Goal: Information Seeking & Learning: Learn about a topic

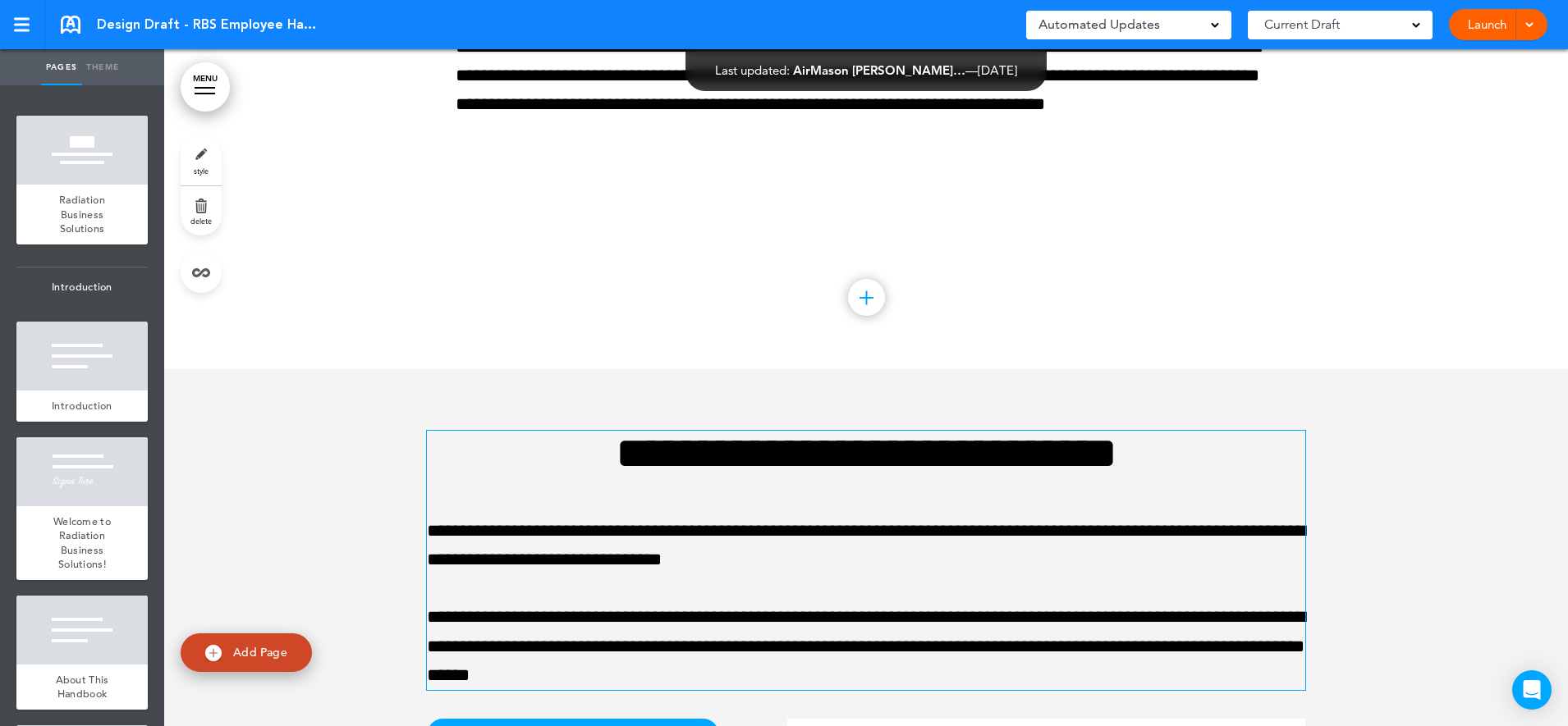
scroll to position [14672, 0]
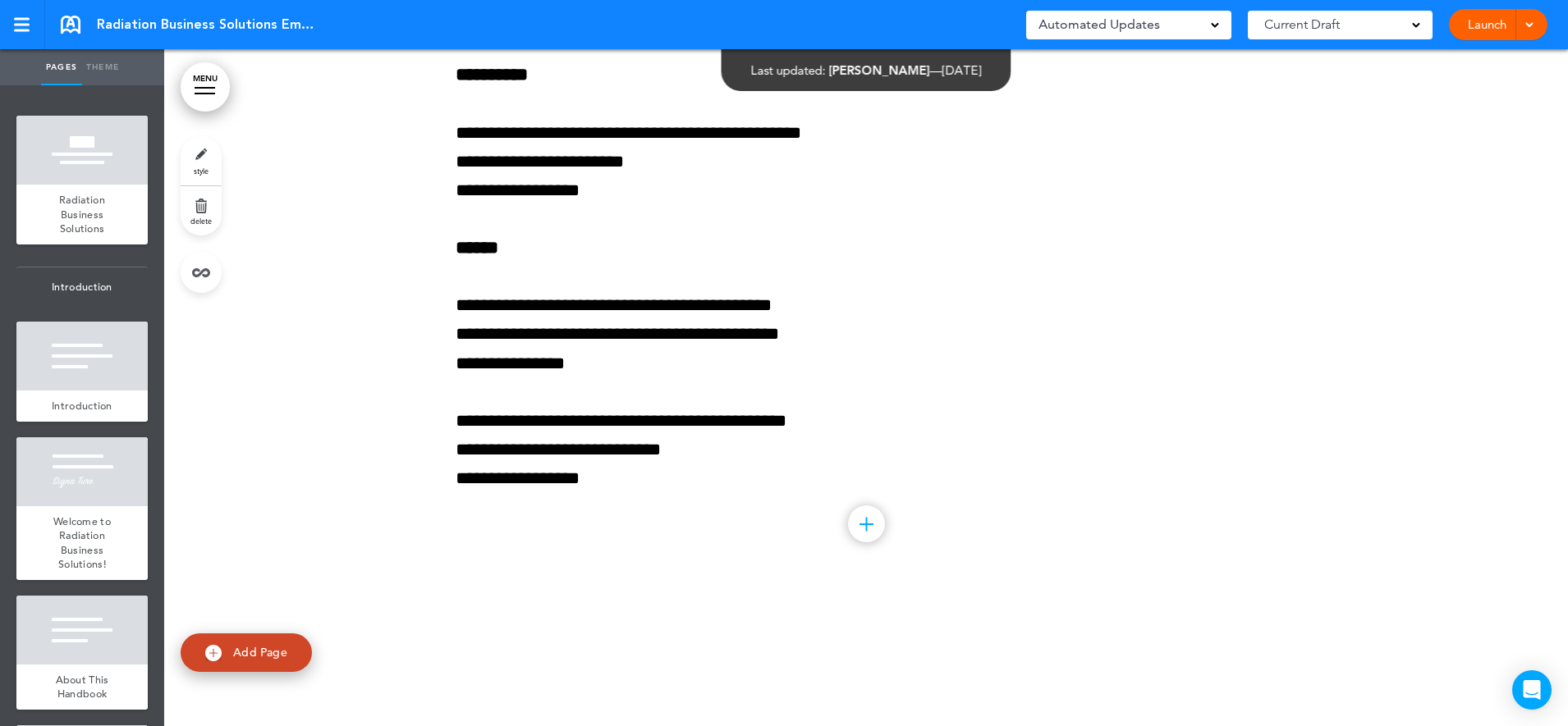
scroll to position [8035, 0]
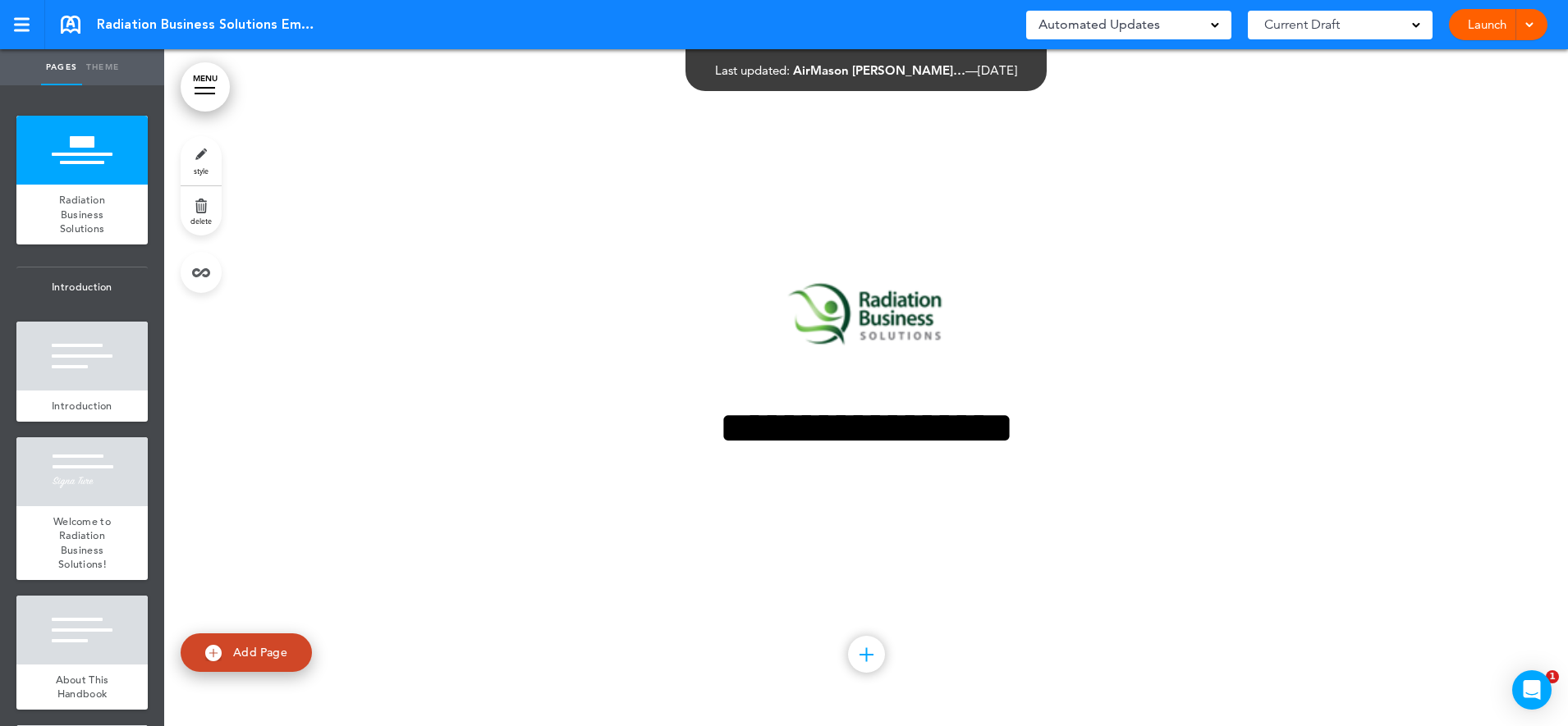
click at [225, 77] on link "MENU" at bounding box center [205, 87] width 49 height 49
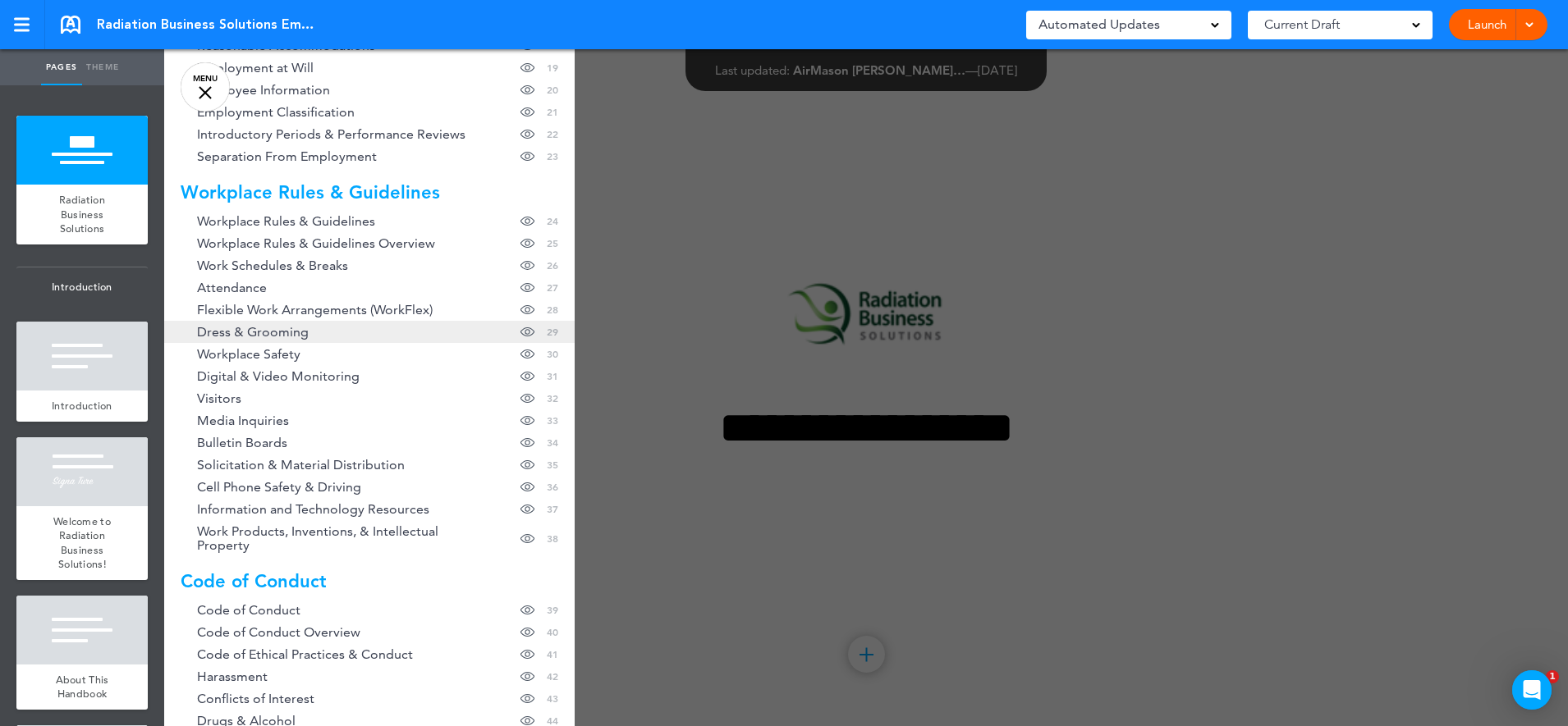
scroll to position [820, 0]
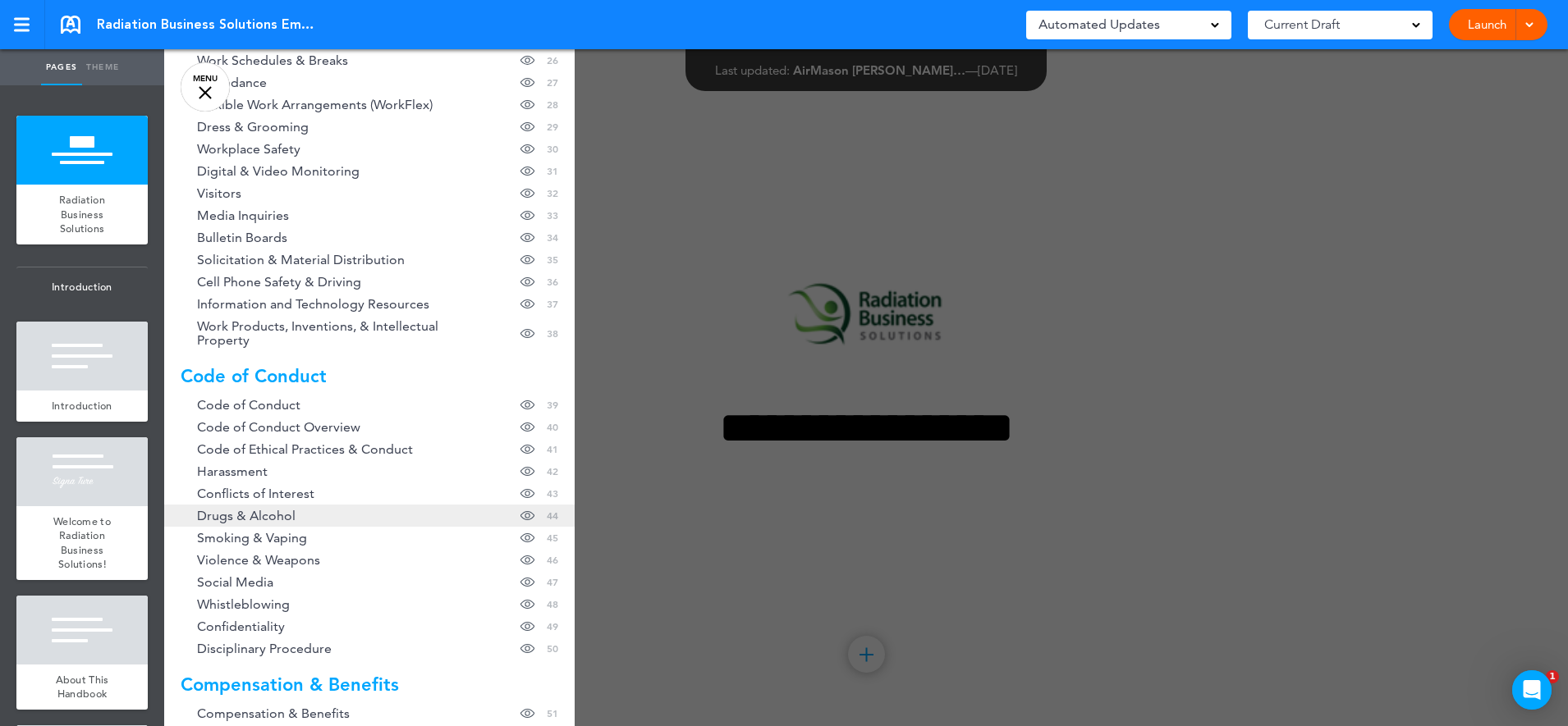
click at [463, 509] on link "Drugs & Alcohol Hide page in table of contents 44" at bounding box center [370, 515] width 410 height 22
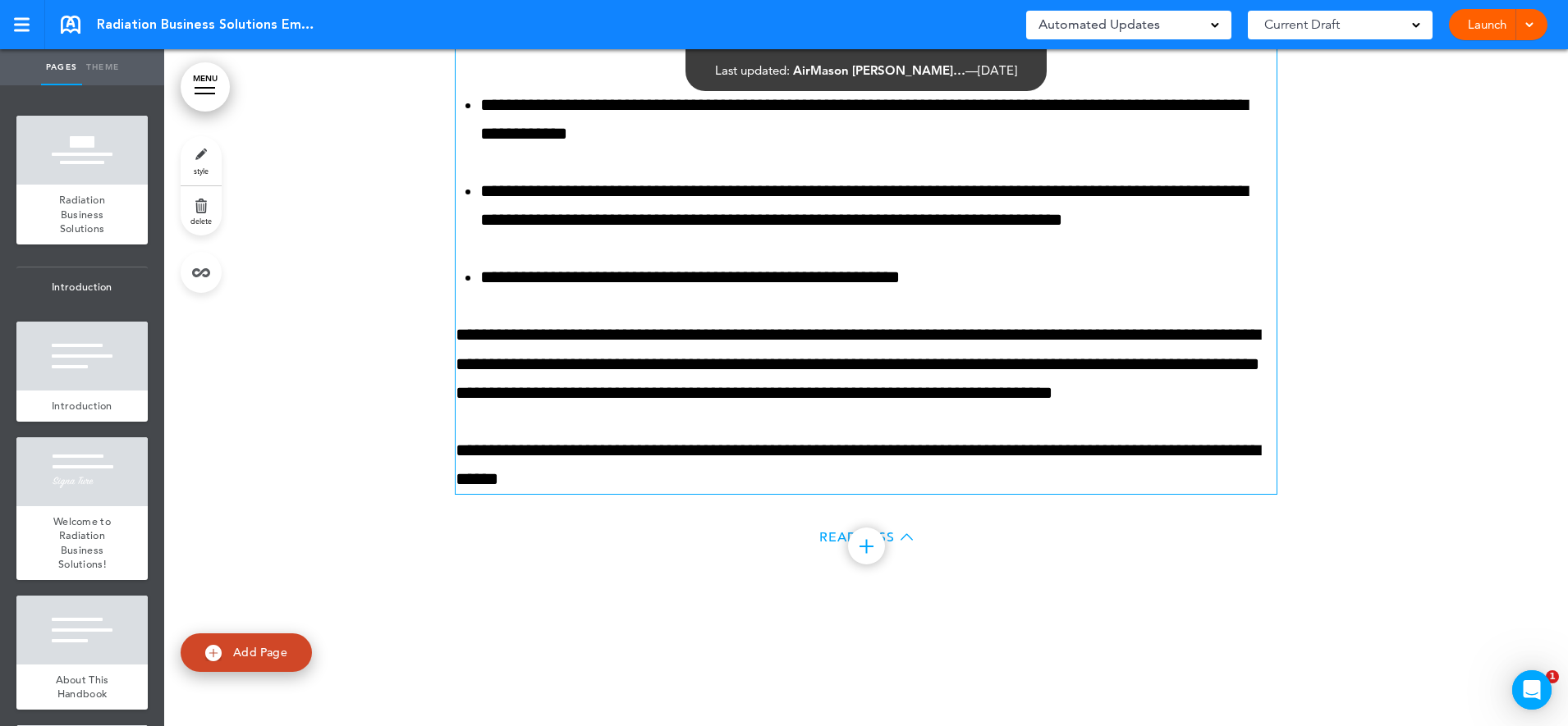
scroll to position [41938, 0]
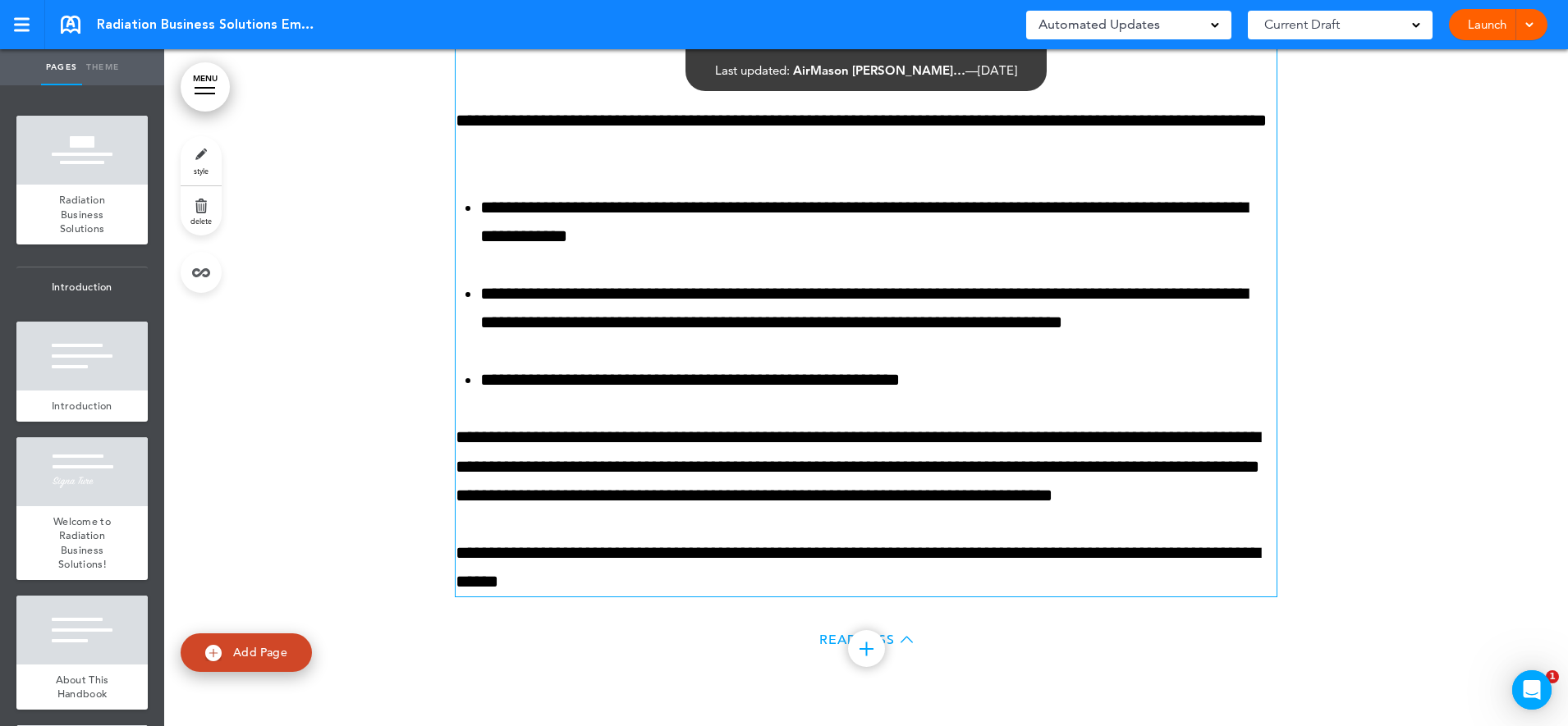
click at [616, 309] on p "**********" at bounding box center [878, 308] width 796 height 57
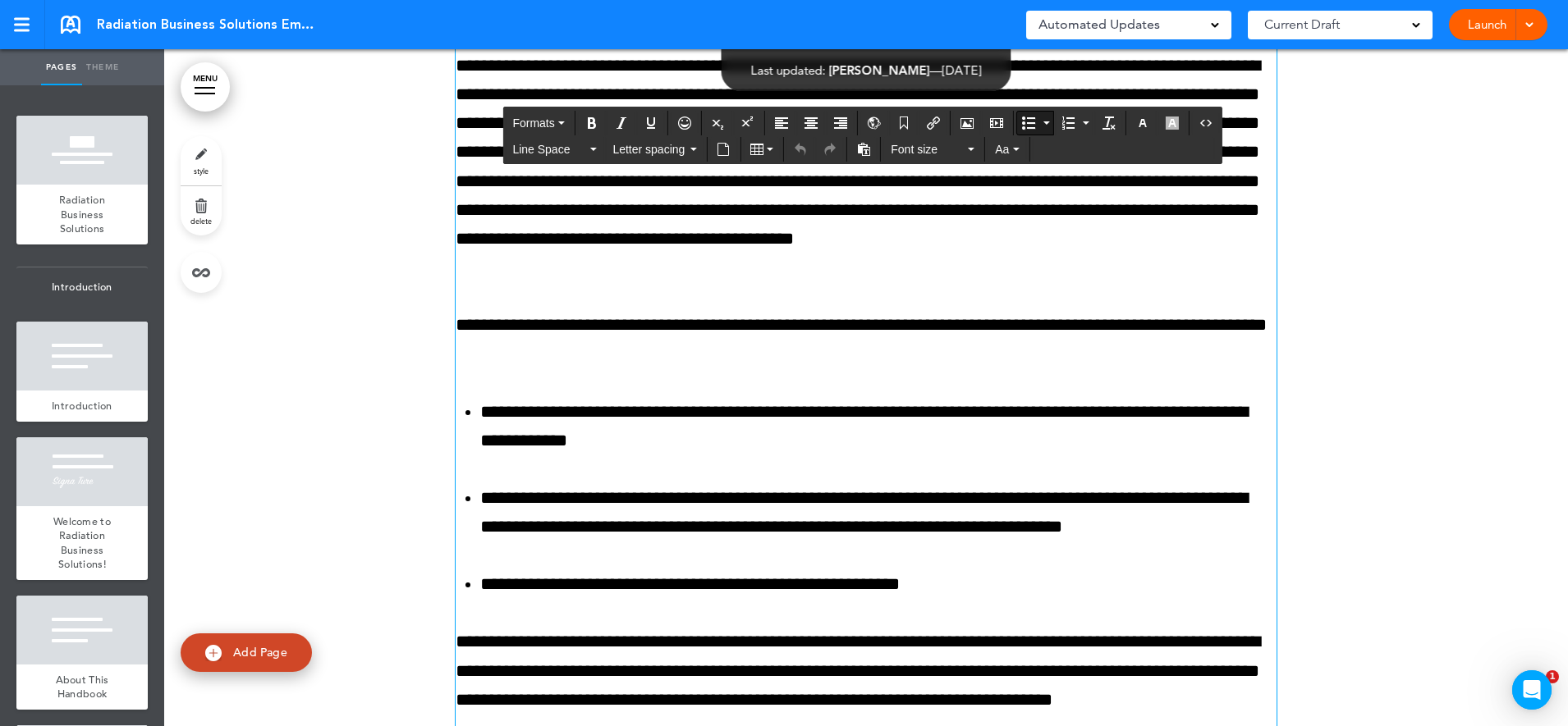
scroll to position [41733, 0]
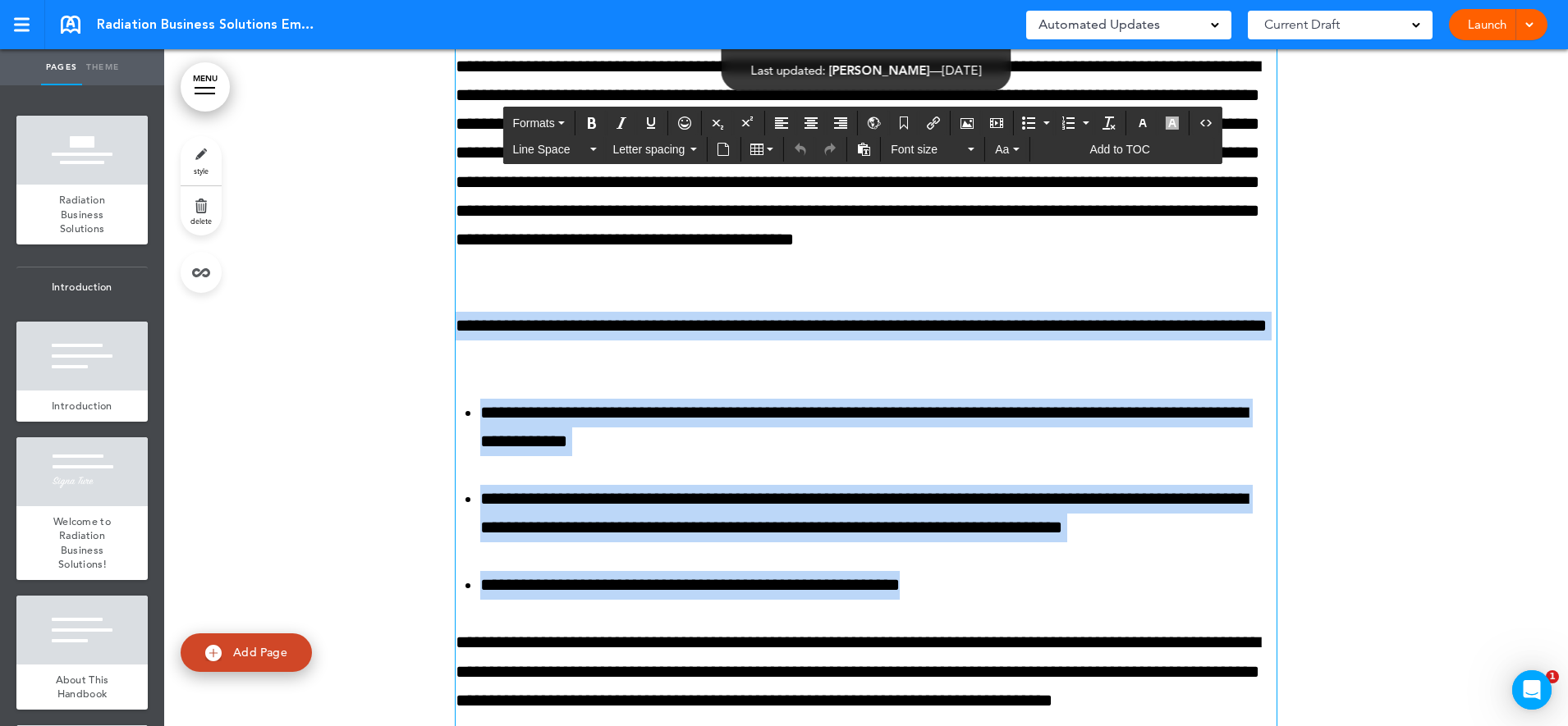
drag, startPoint x: 998, startPoint y: 593, endPoint x: 449, endPoint y: 331, distance: 608.3
click at [456, 331] on div "**********" at bounding box center [866, 385] width 821 height 837
copy div "**********"
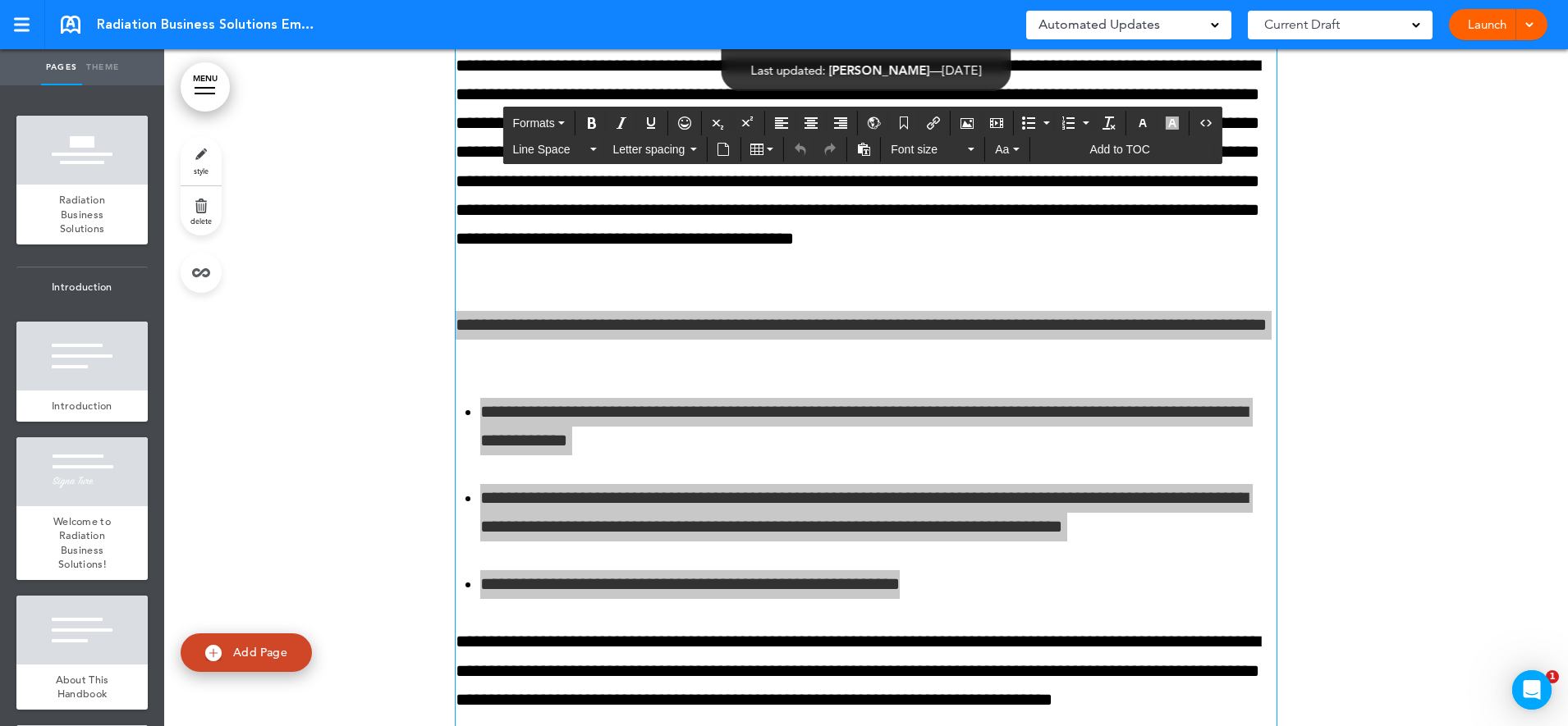
scroll to position [41733, 0]
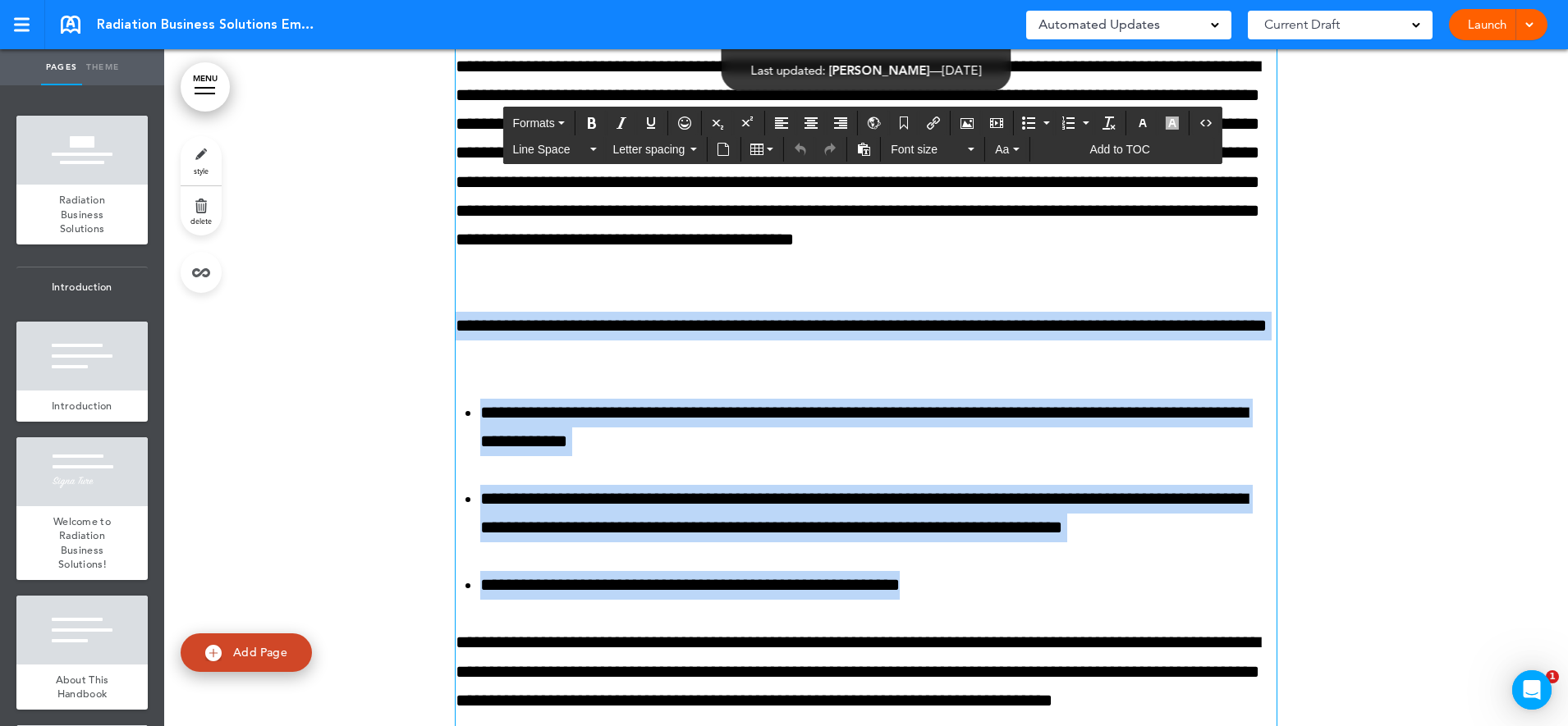
click at [765, 502] on p "**********" at bounding box center [878, 514] width 796 height 57
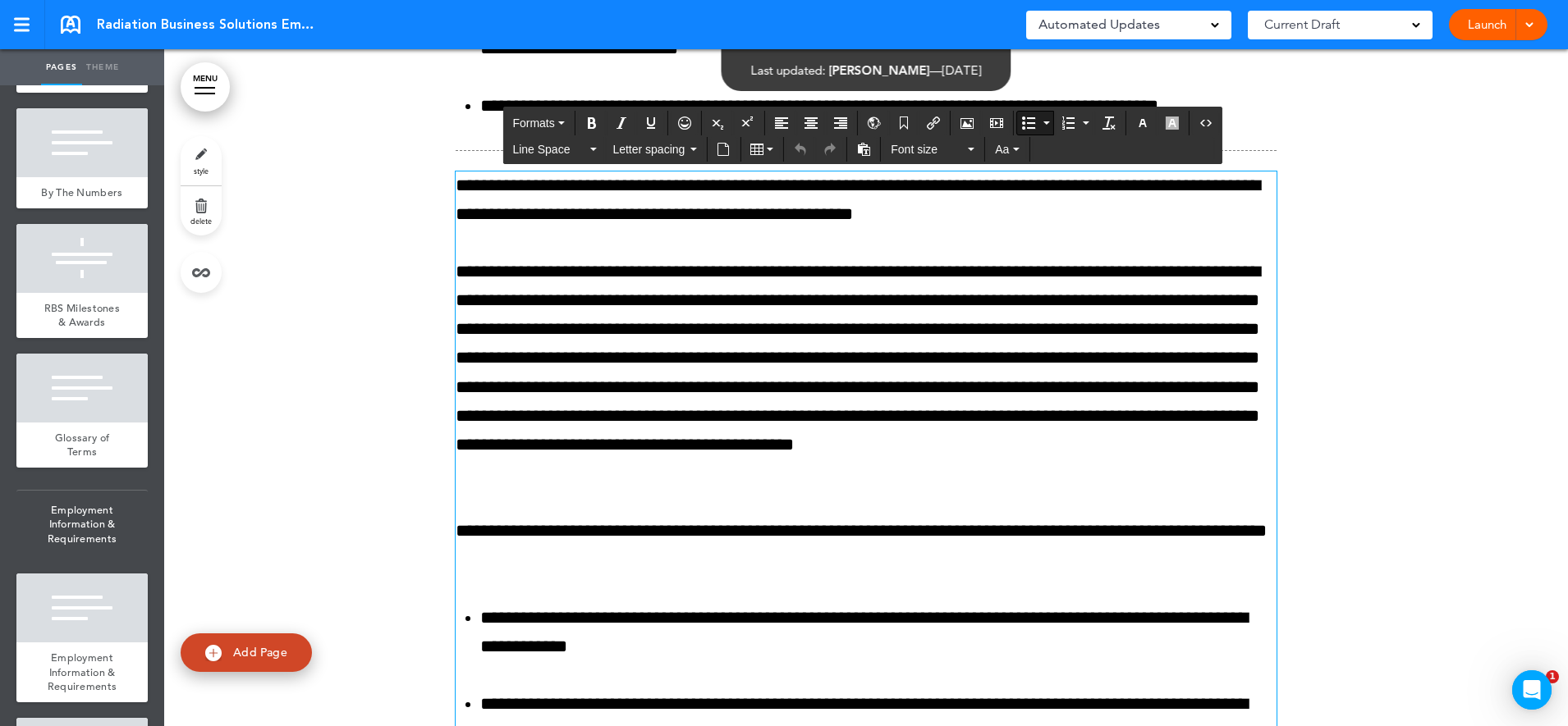
scroll to position [1642, 0]
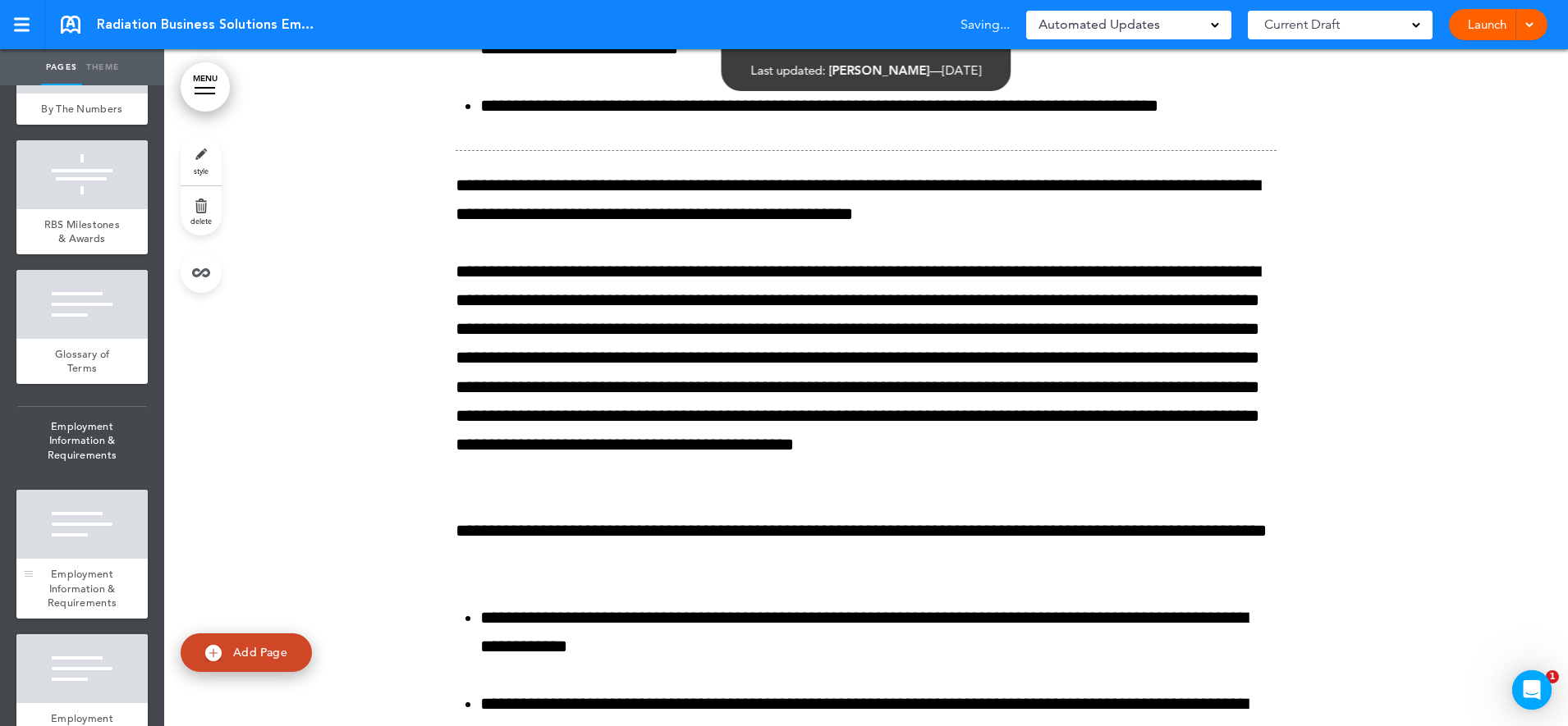
click at [67, 610] on span "Employment Information & Requirements" at bounding box center [82, 588] width 70 height 43
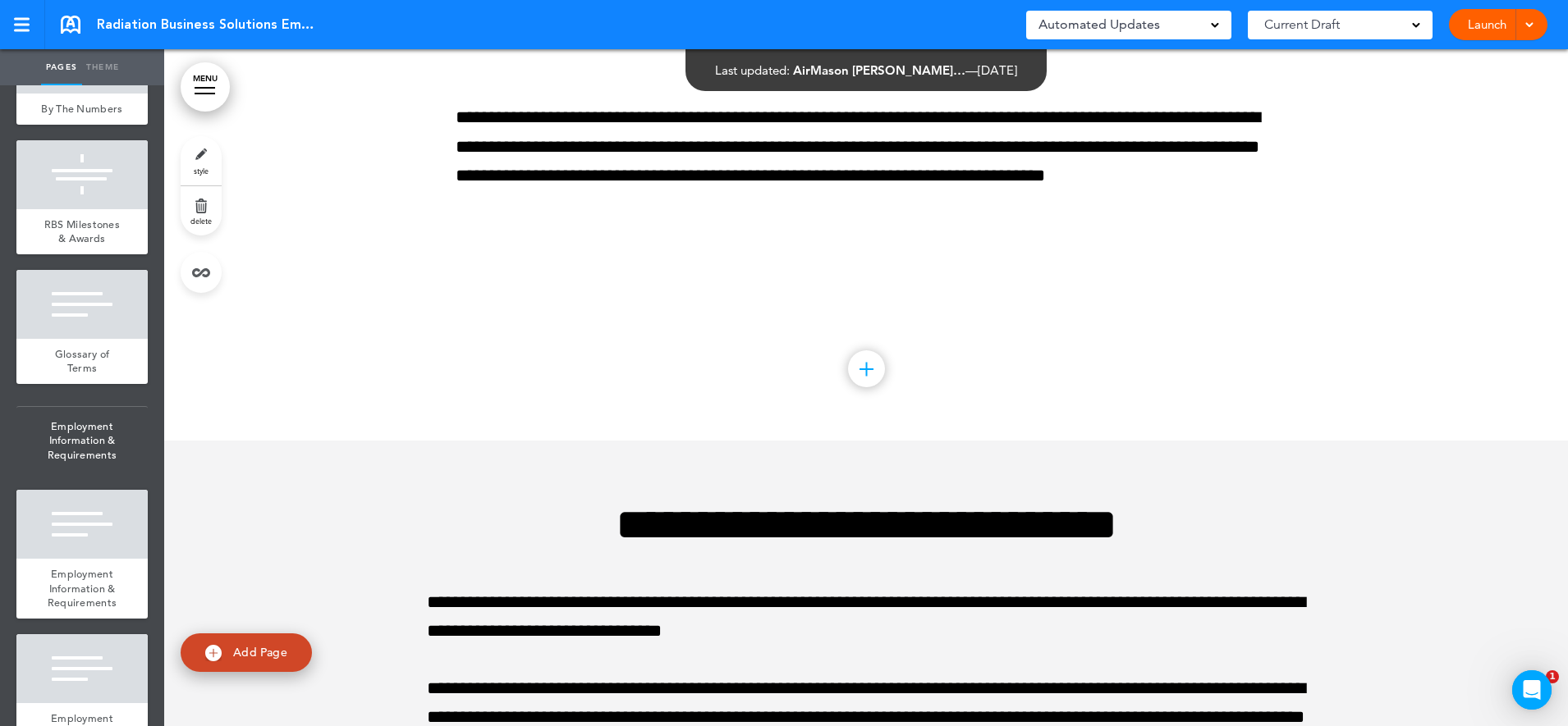
scroll to position [14642, 0]
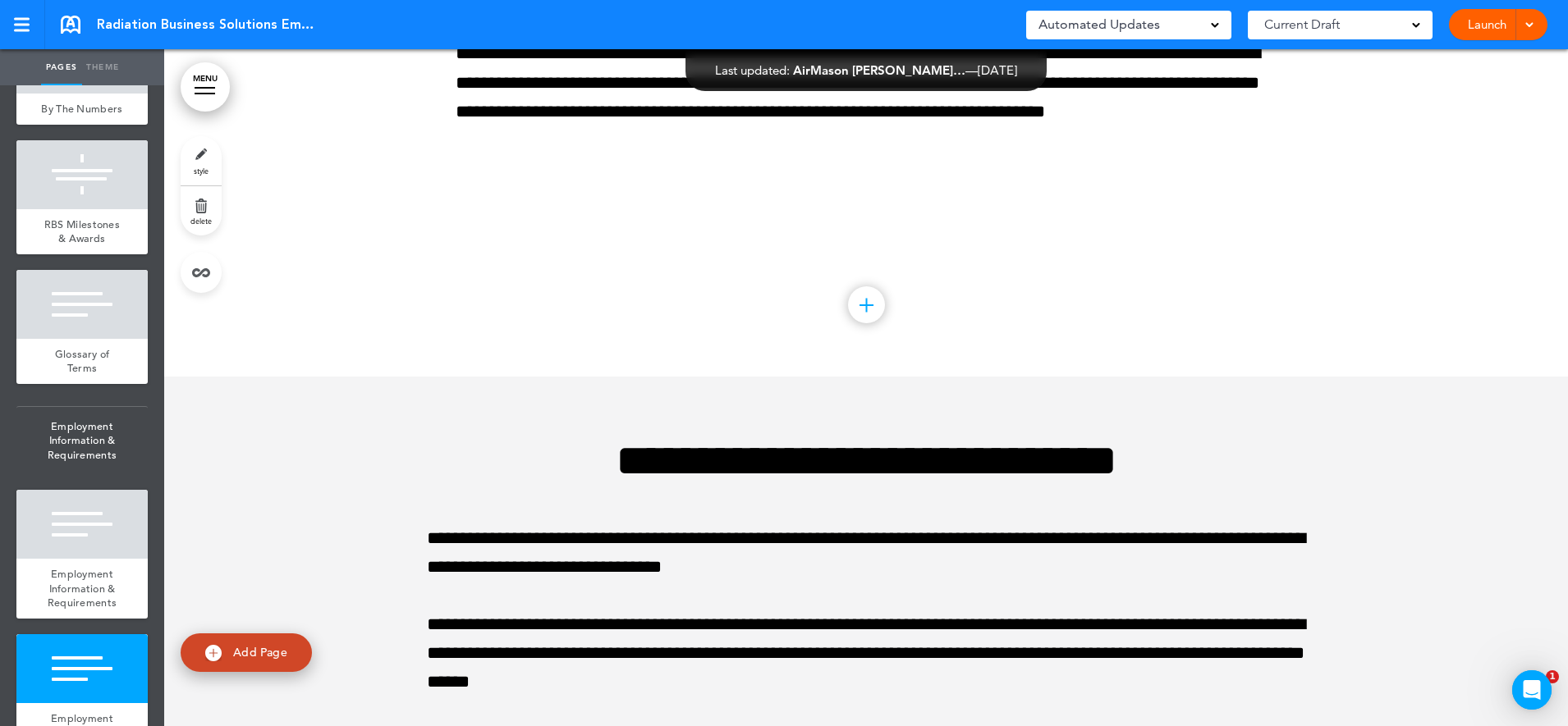
click at [208, 83] on link "MENU" at bounding box center [205, 87] width 49 height 49
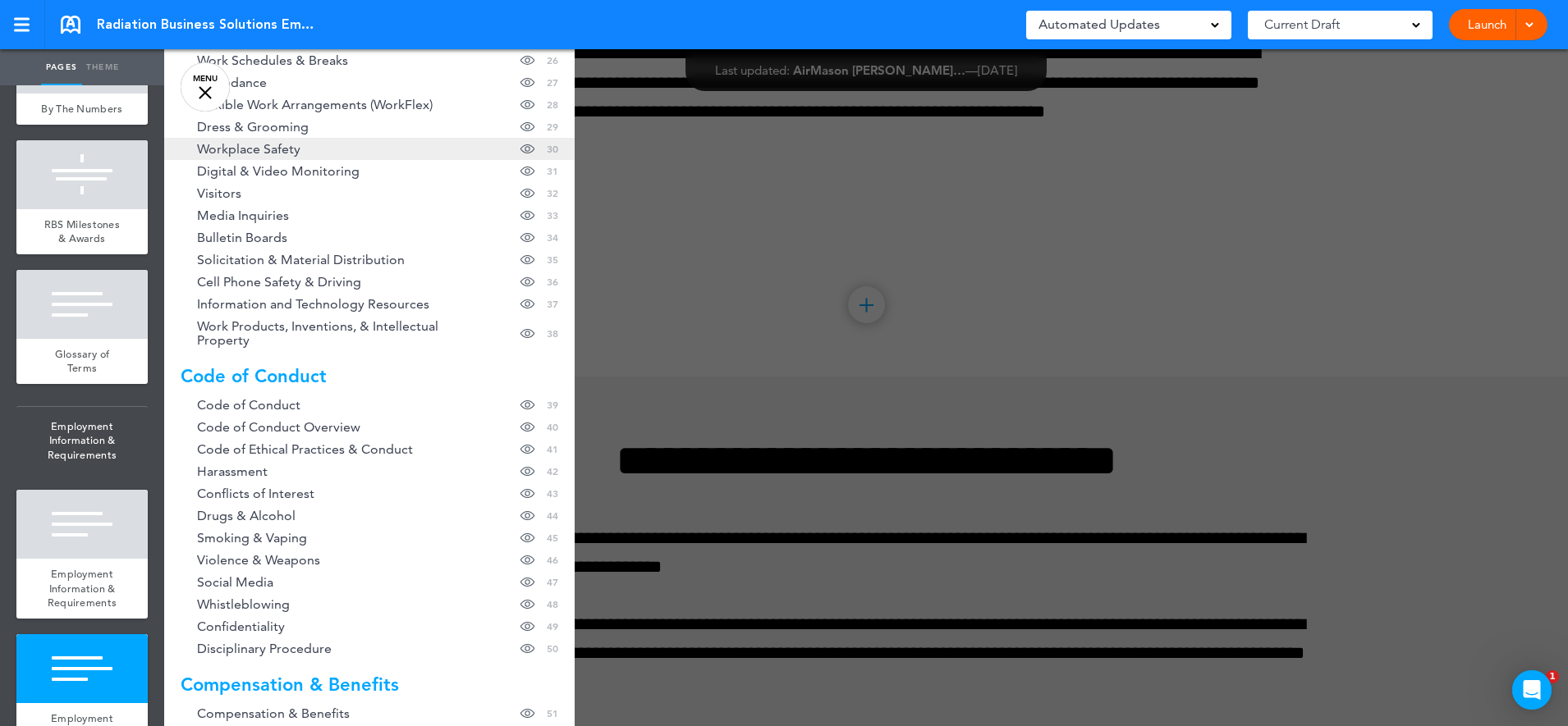
click at [460, 155] on link "Workplace Safety Hide page in table of contents 30" at bounding box center [370, 149] width 410 height 22
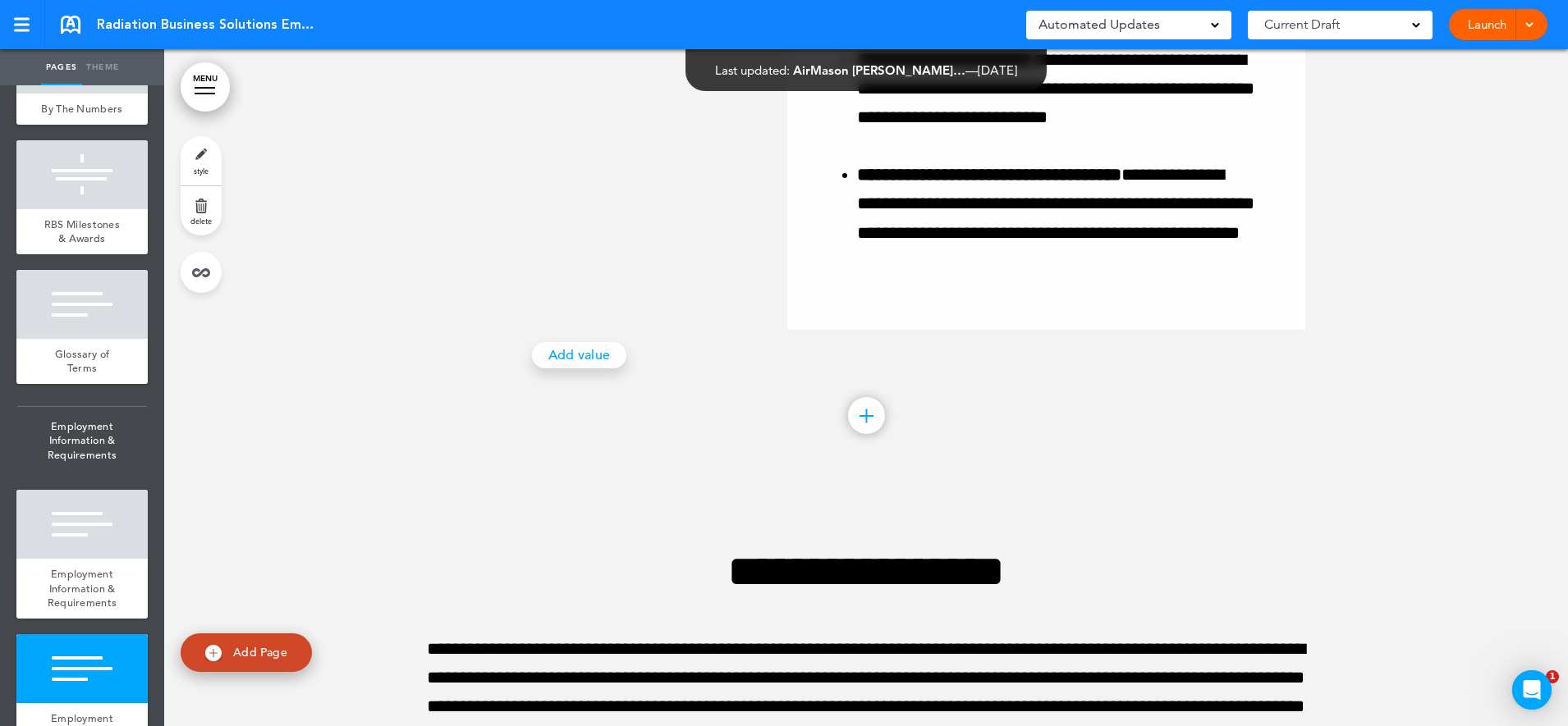
scroll to position [27241, 0]
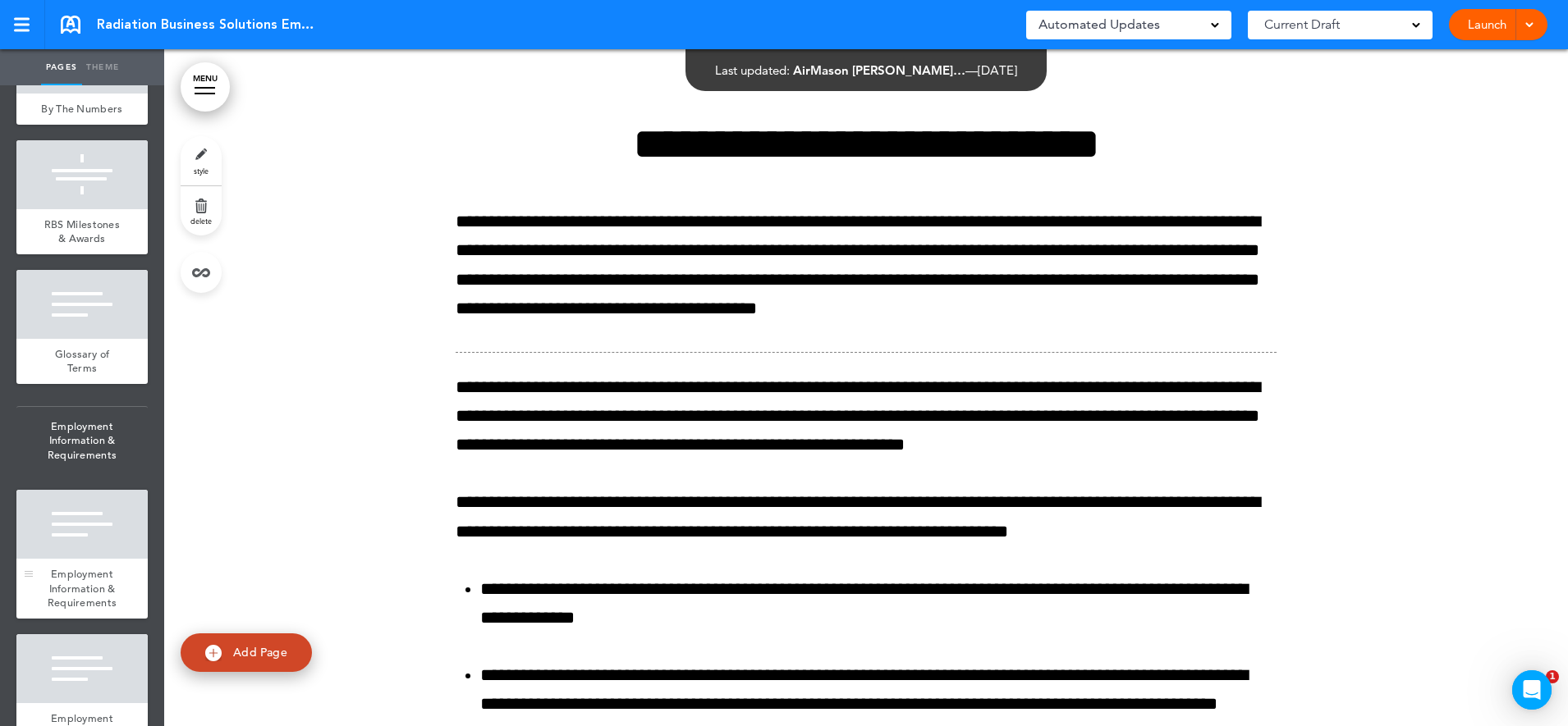
click at [101, 559] on div at bounding box center [82, 525] width 132 height 69
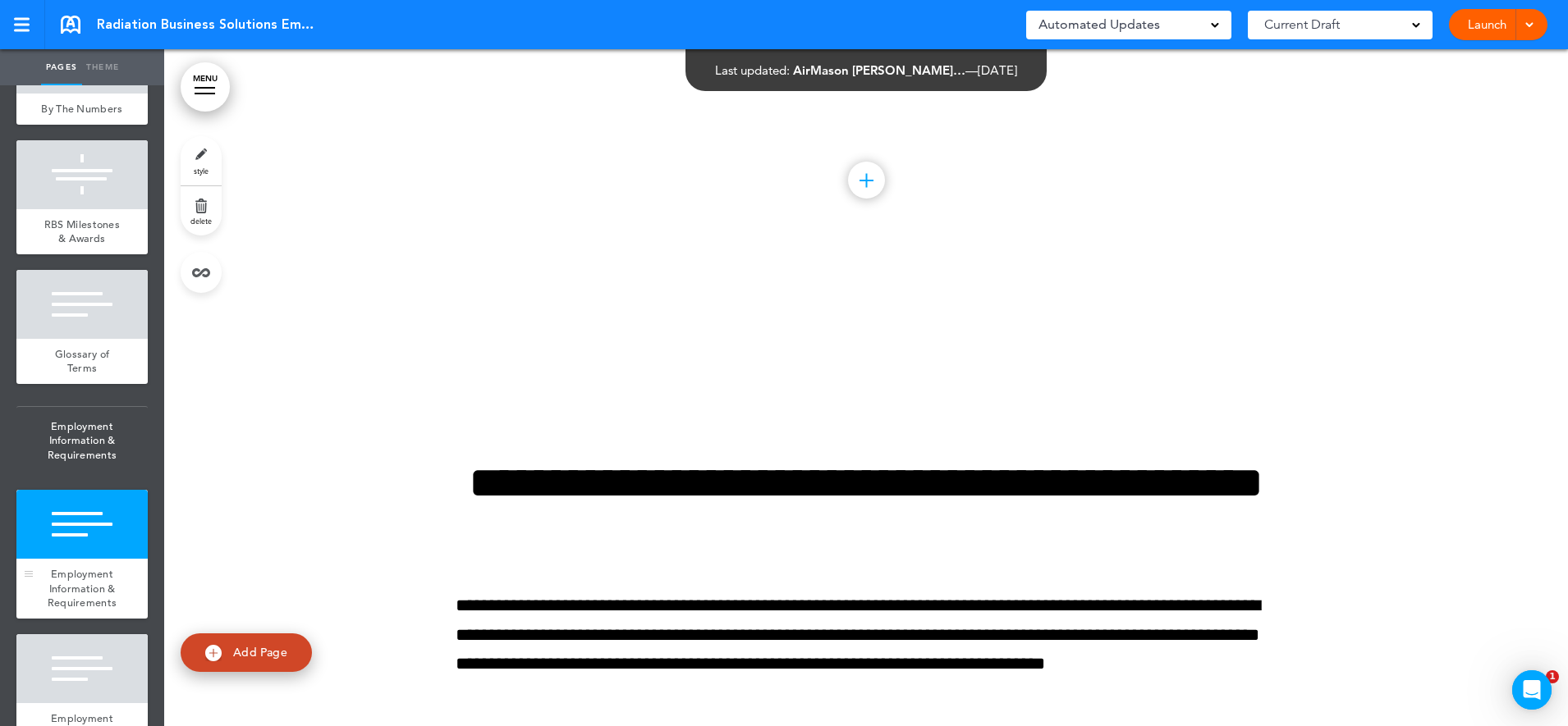
scroll to position [13616, 0]
